Goal: Download file/media

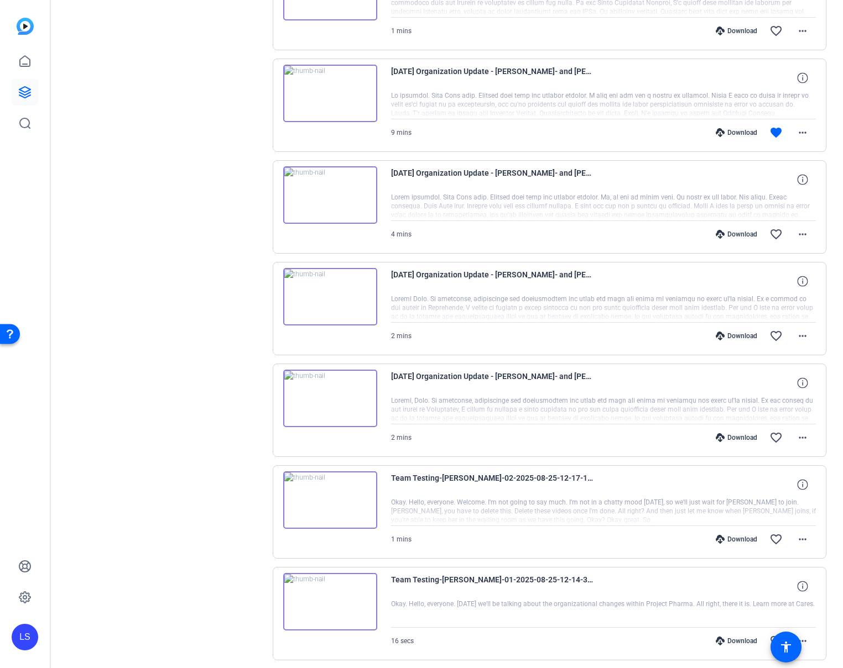
scroll to position [648, 0]
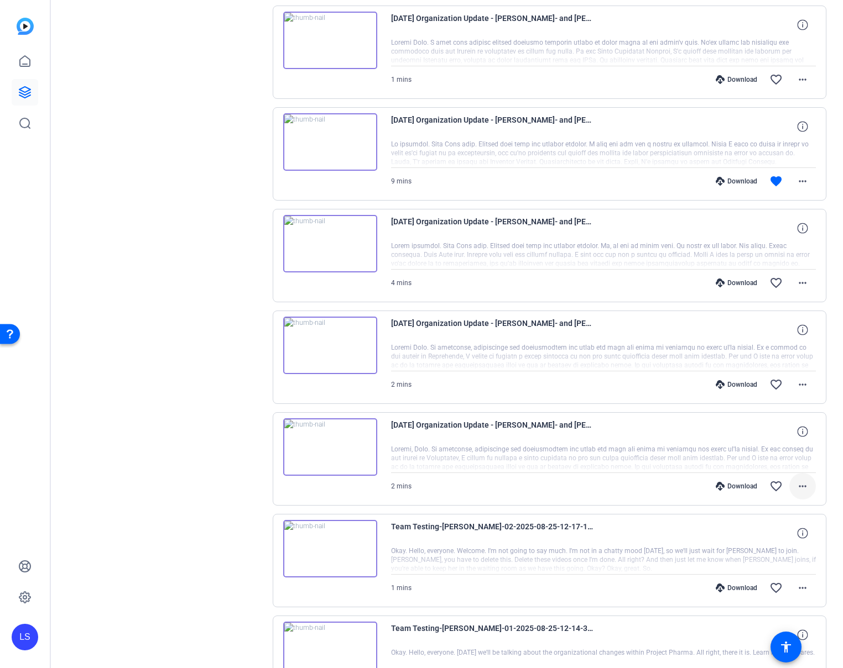
click at [560, 487] on mat-icon "more_horiz" at bounding box center [802, 486] width 13 height 13
click at [560, 533] on span "Download MP4" at bounding box center [773, 537] width 66 height 13
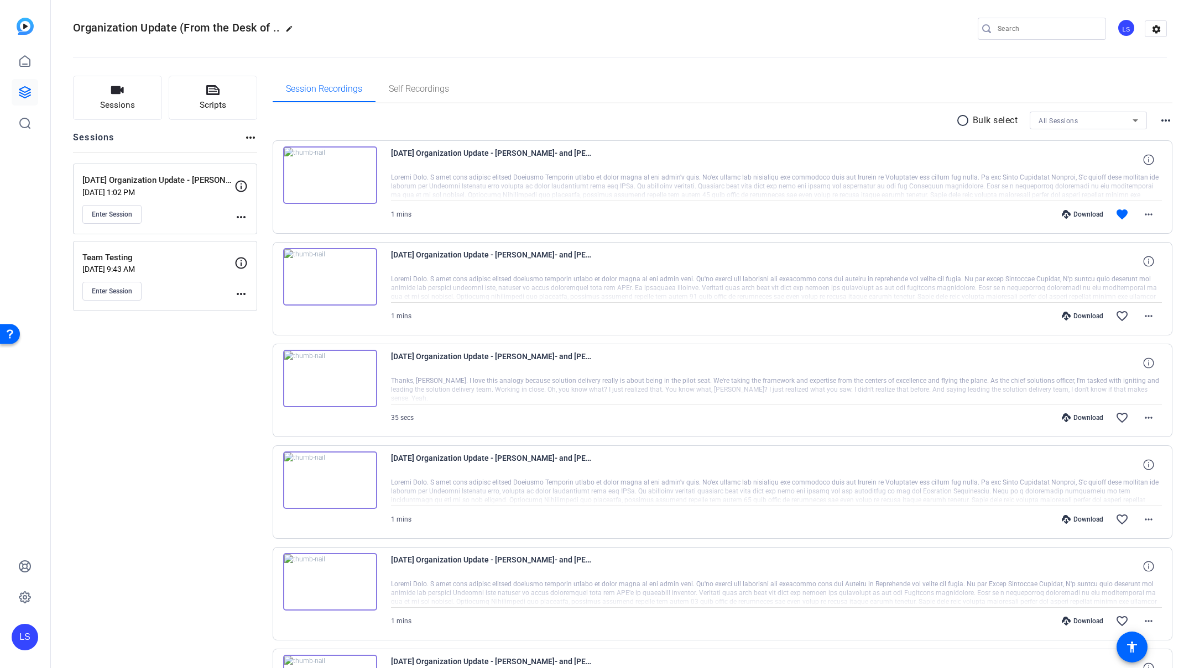
scroll to position [0, 0]
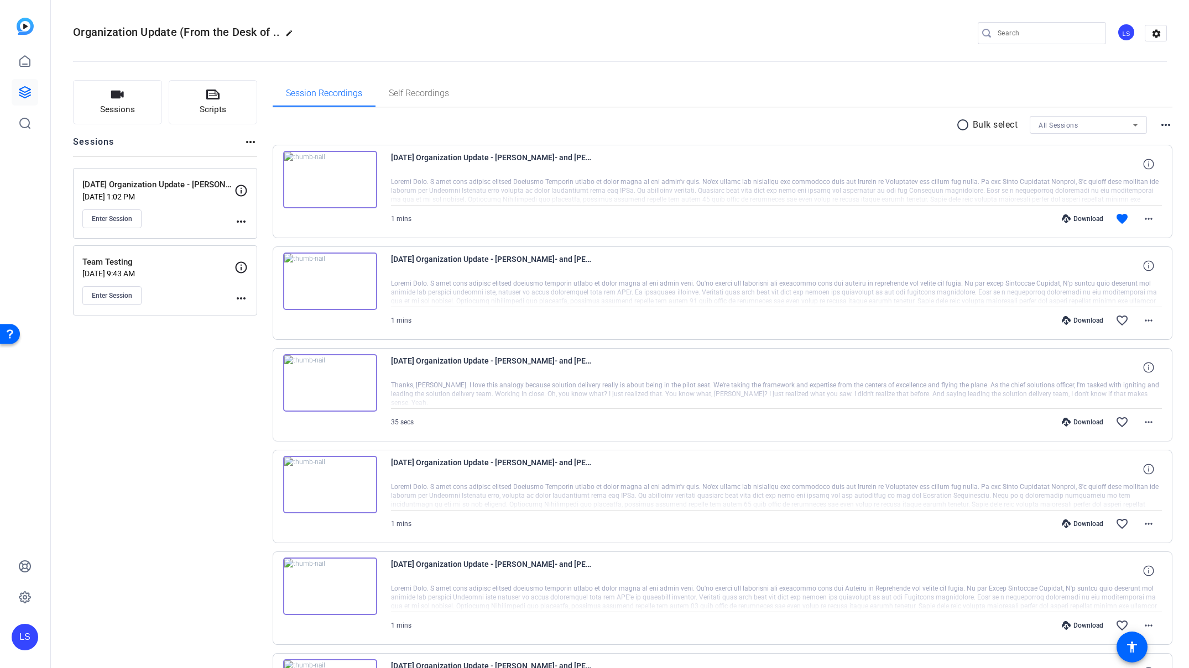
click at [233, 221] on div "Enter Session" at bounding box center [158, 219] width 152 height 19
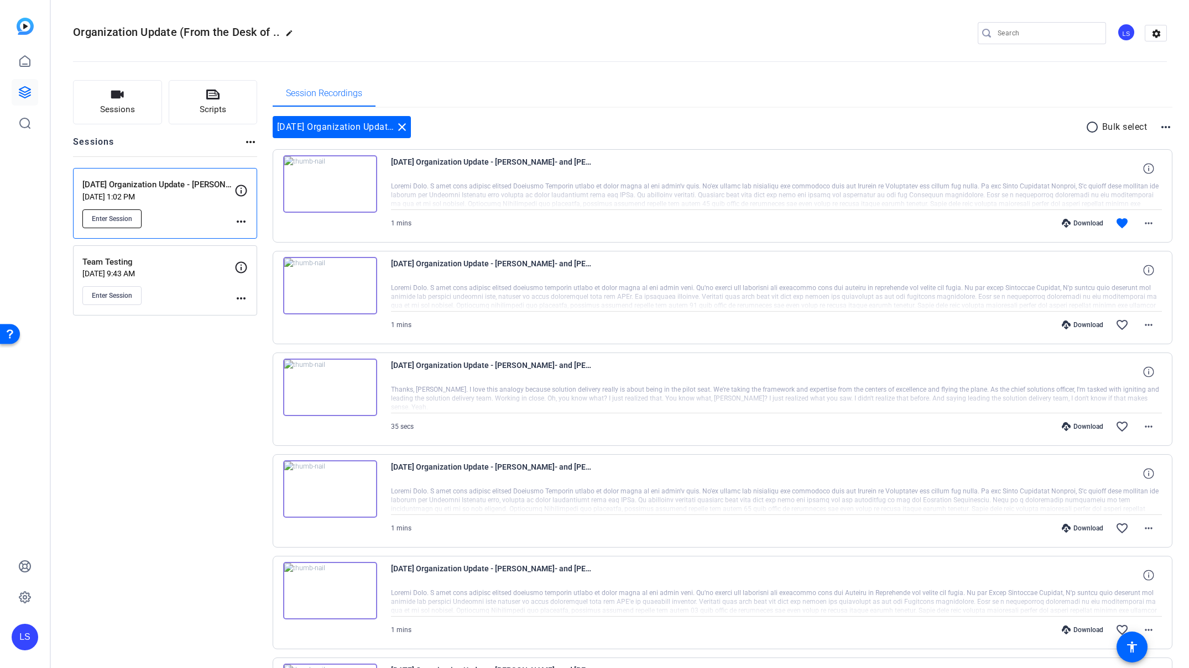
click at [123, 222] on span "Enter Session" at bounding box center [112, 219] width 40 height 9
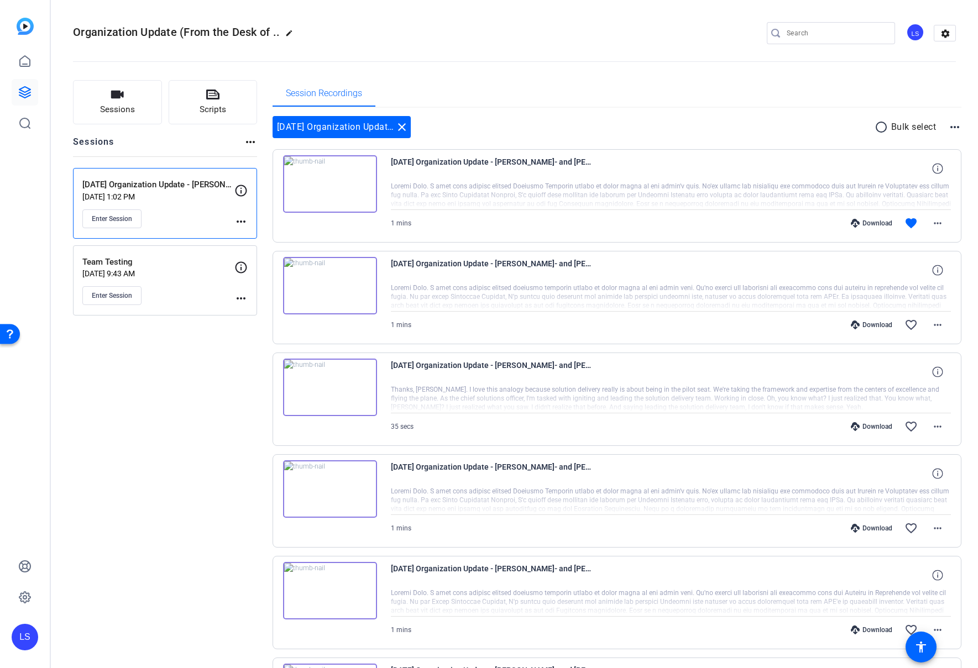
click at [332, 181] on img at bounding box center [330, 184] width 94 height 58
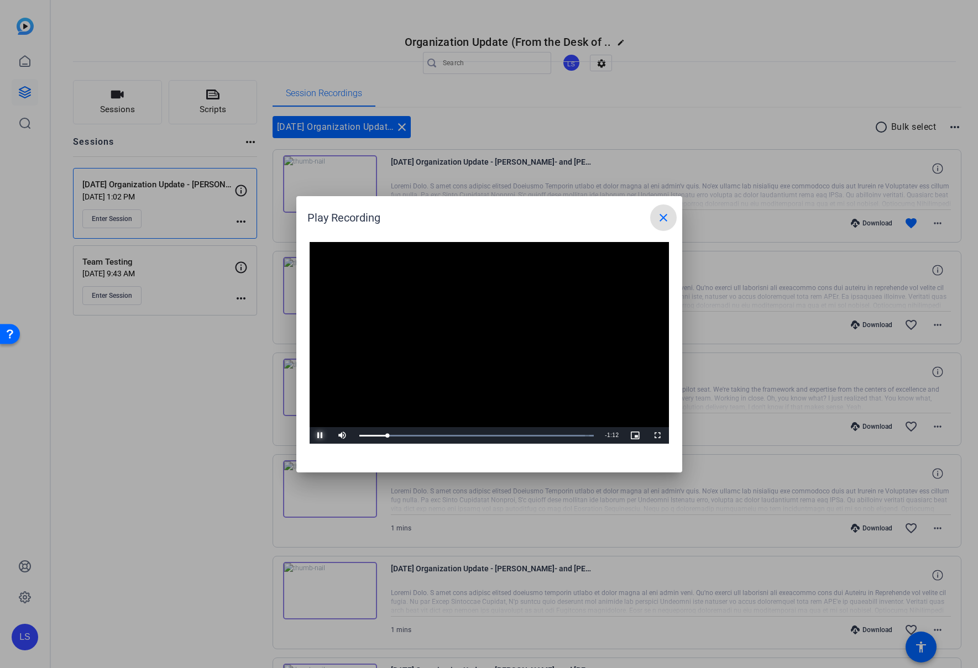
click at [318, 436] on span "Video Player" at bounding box center [321, 436] width 22 height 0
drag, startPoint x: 663, startPoint y: 216, endPoint x: 572, endPoint y: 257, distance: 99.5
click at [560, 216] on mat-icon "close" at bounding box center [663, 217] width 13 height 13
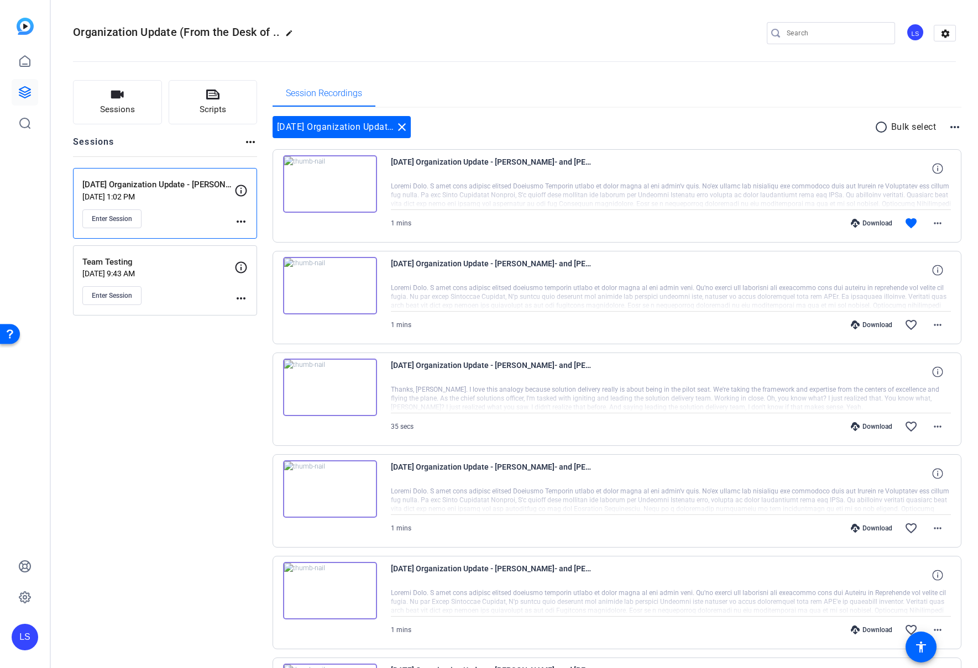
click at [338, 283] on img at bounding box center [330, 286] width 94 height 58
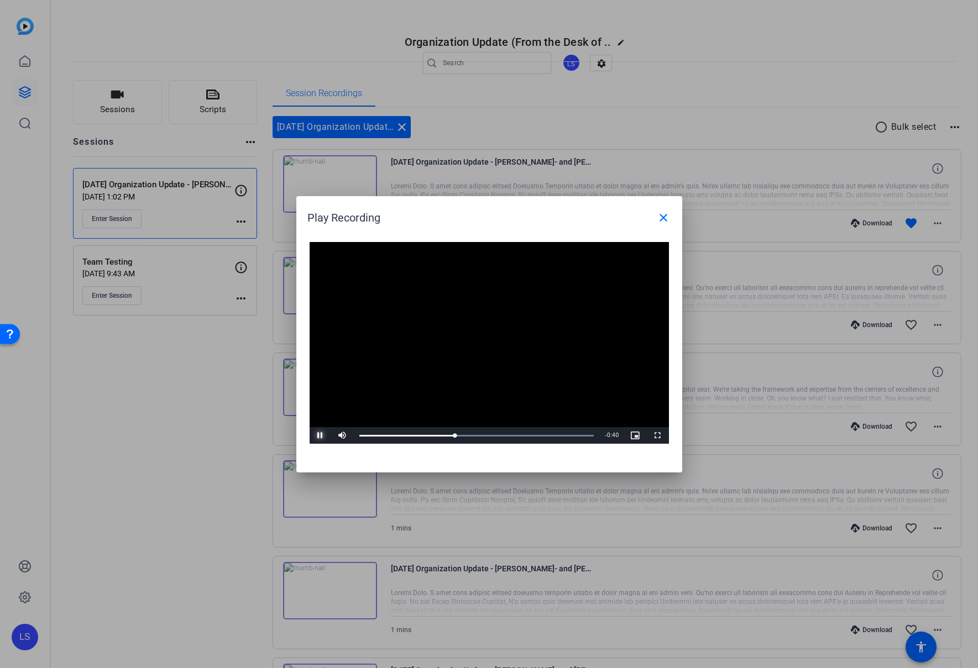
click at [322, 436] on span "Video Player" at bounding box center [321, 436] width 22 height 0
click at [560, 215] on mat-icon "close" at bounding box center [663, 217] width 13 height 13
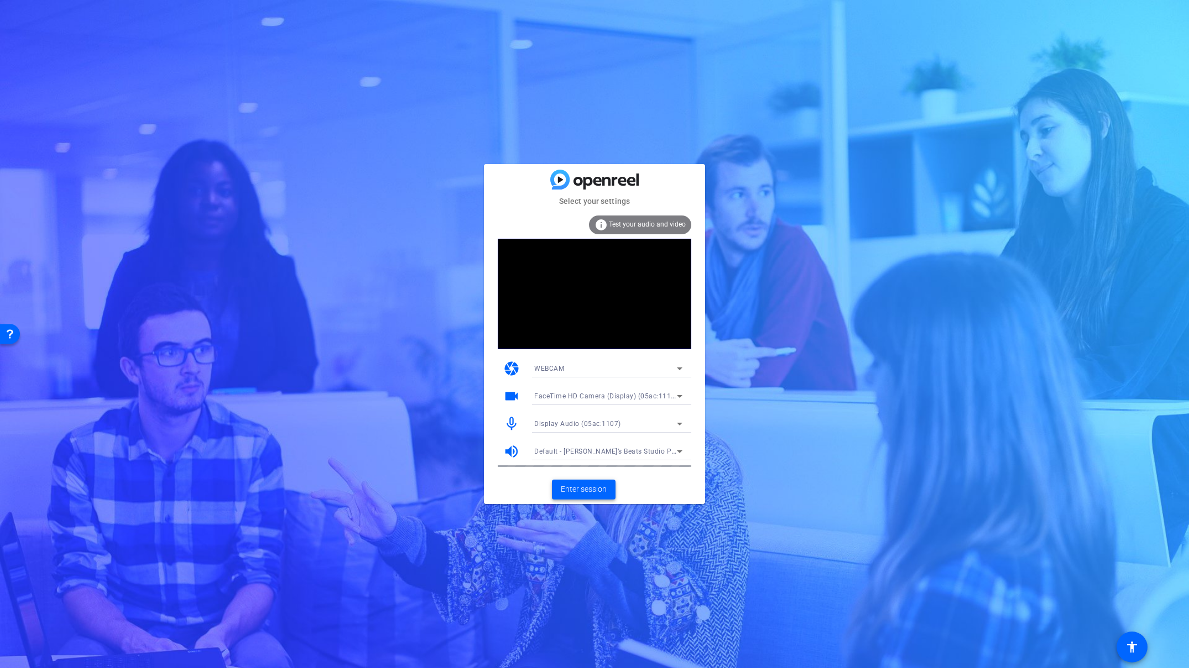
click at [592, 492] on span "Enter session" at bounding box center [584, 490] width 46 height 12
